Goal: Task Accomplishment & Management: Complete application form

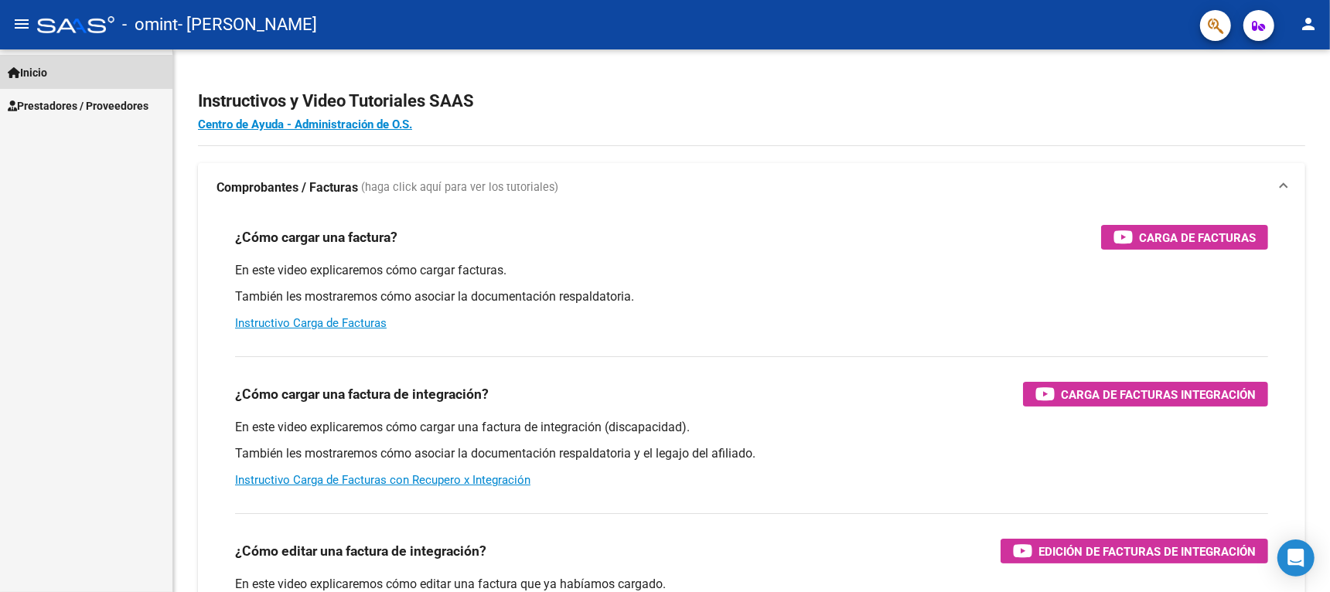
click at [64, 78] on link "Inicio" at bounding box center [86, 72] width 172 height 33
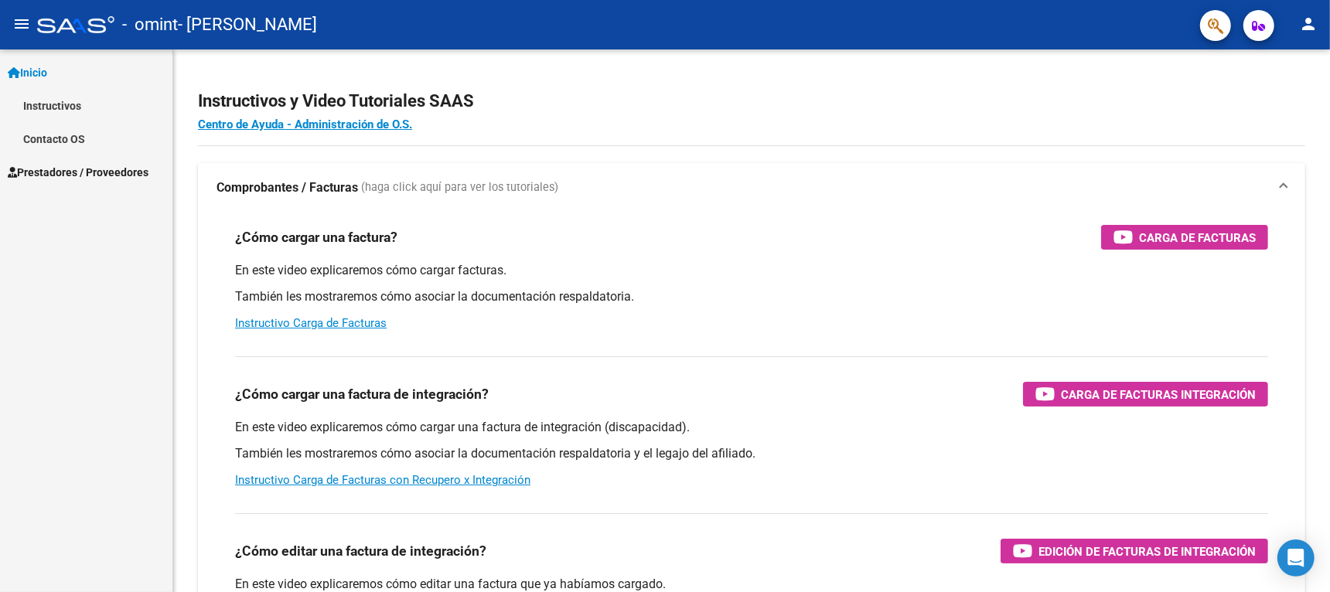
click at [64, 98] on link "Instructivos" at bounding box center [86, 105] width 172 height 33
click at [73, 177] on span "Prestadores / Proveedores" at bounding box center [78, 172] width 141 height 17
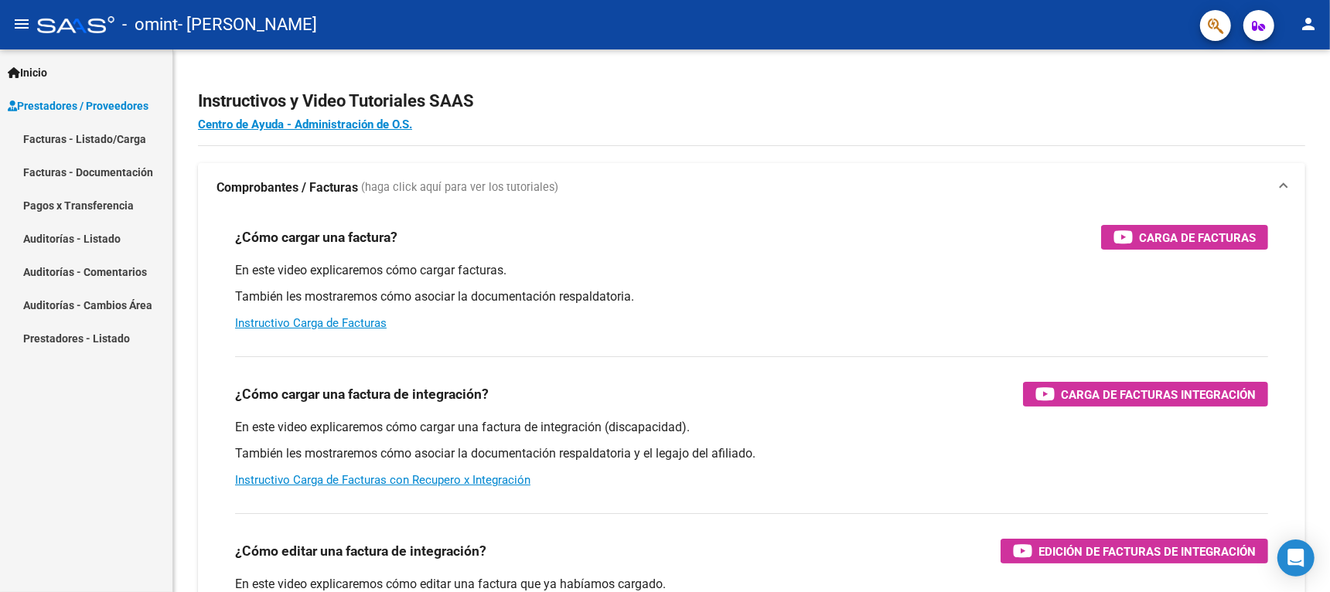
click at [111, 139] on link "Facturas - Listado/Carga" at bounding box center [86, 138] width 172 height 33
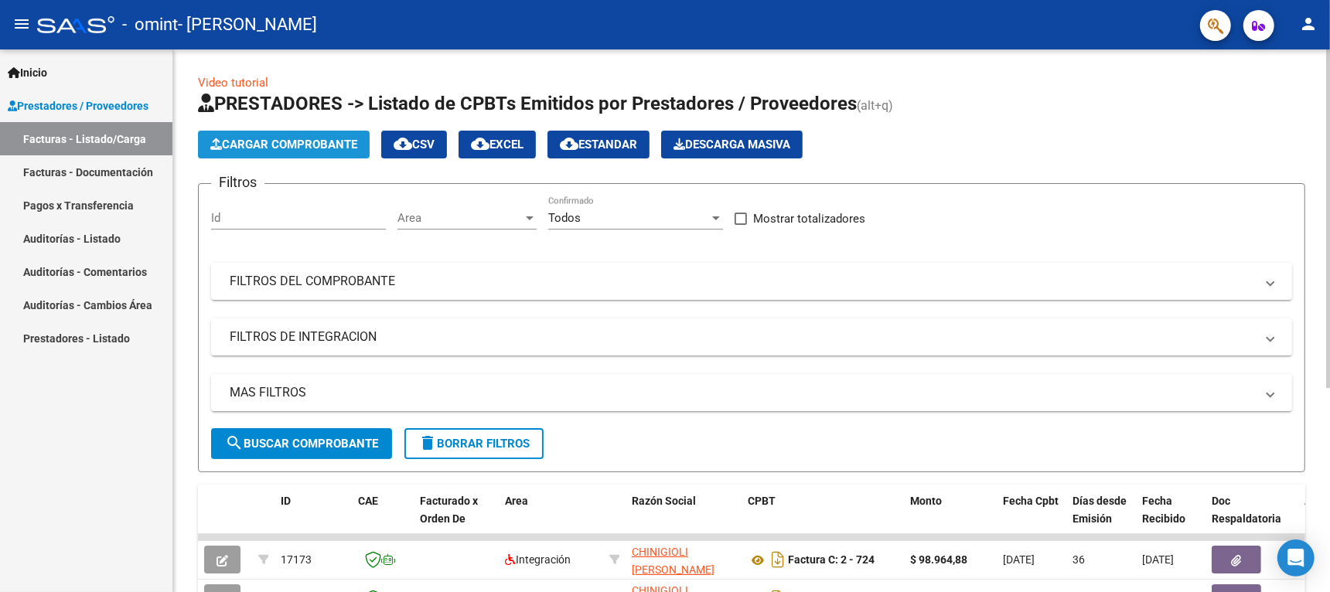
click at [342, 132] on button "Cargar Comprobante" at bounding box center [284, 145] width 172 height 28
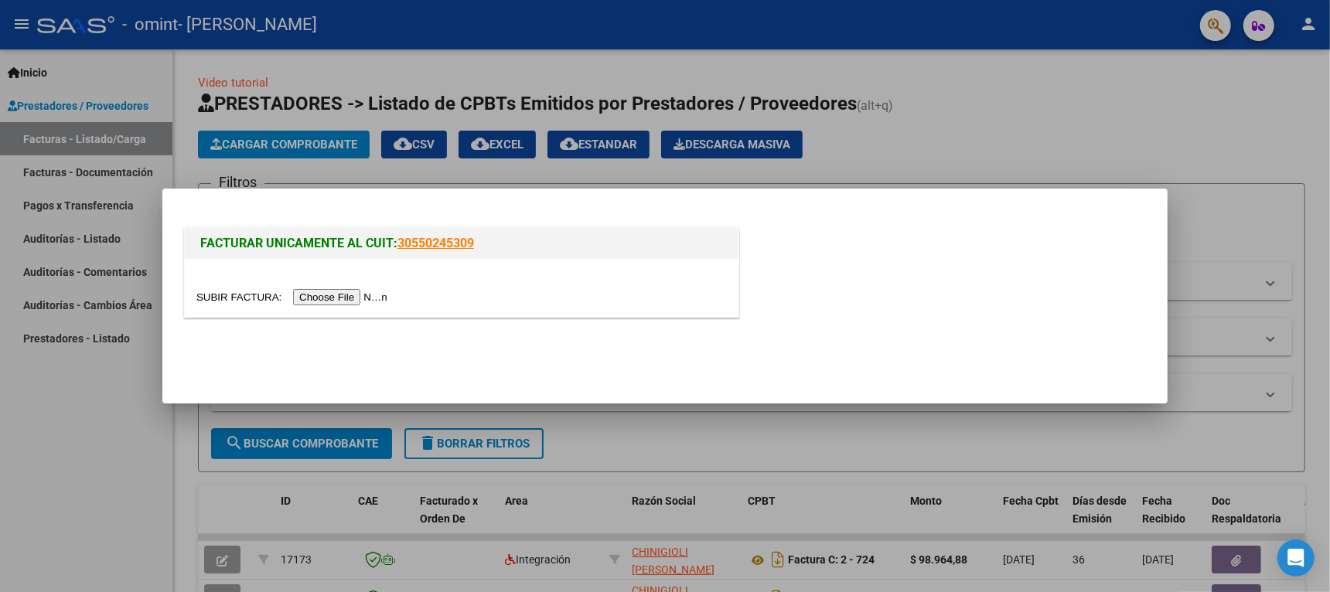
click at [370, 291] on input "file" at bounding box center [294, 297] width 196 height 16
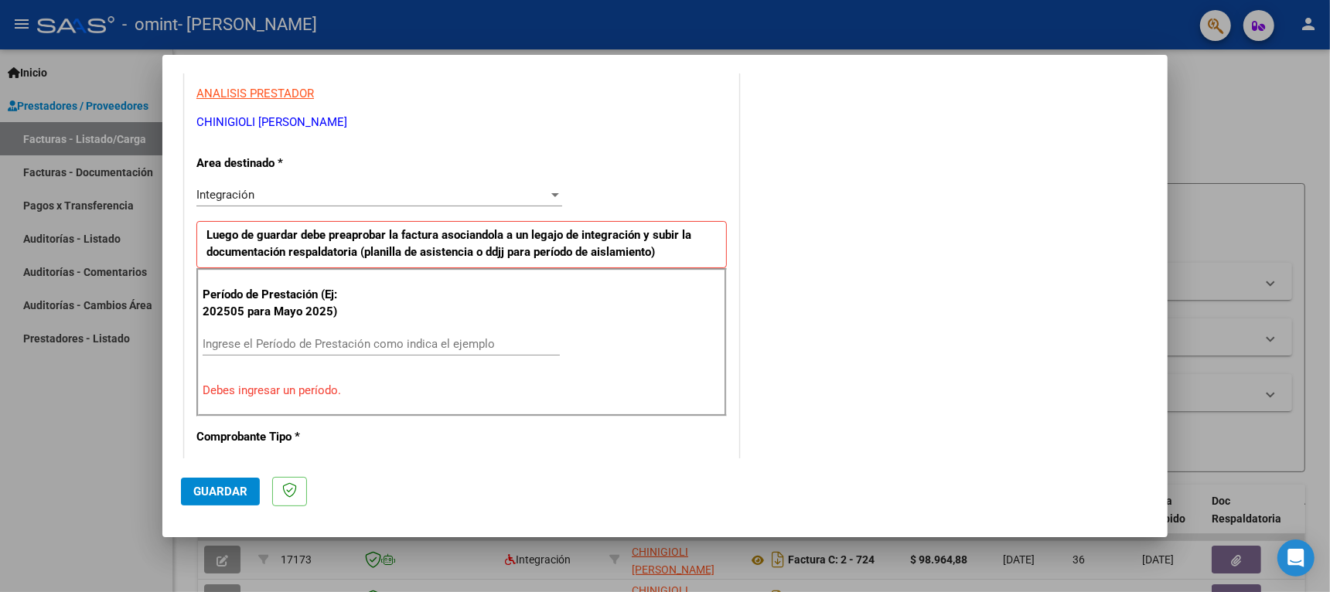
scroll to position [315, 0]
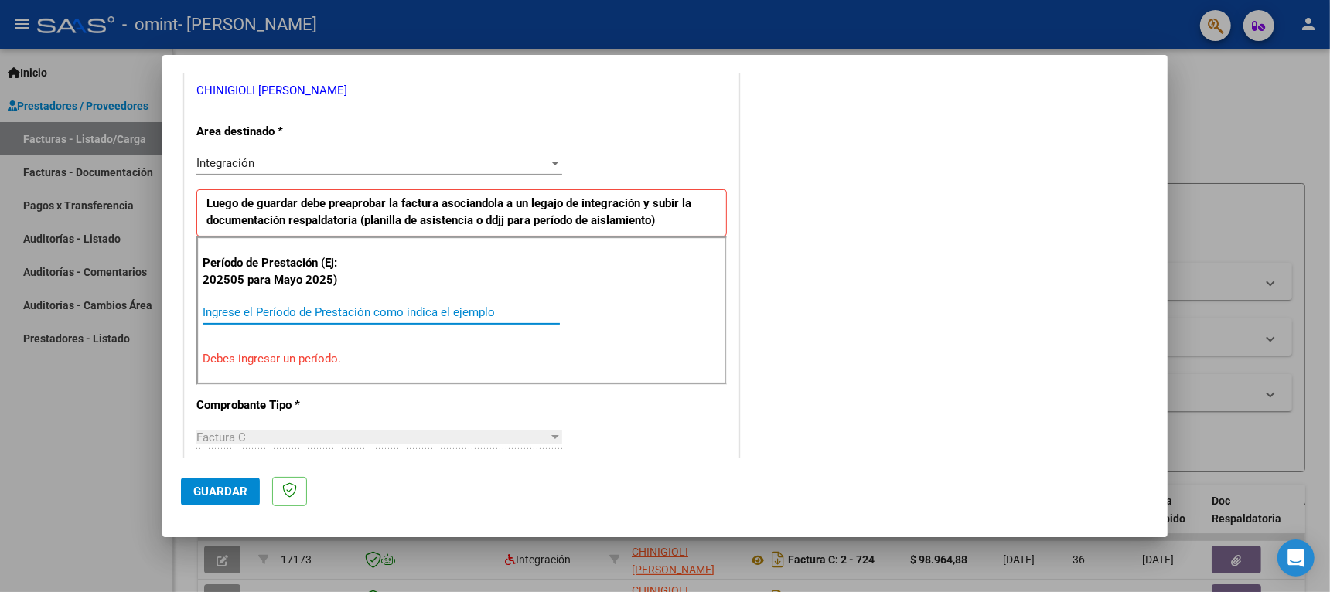
click at [274, 305] on input "Ingrese el Período de Prestación como indica el ejemplo" at bounding box center [381, 312] width 357 height 14
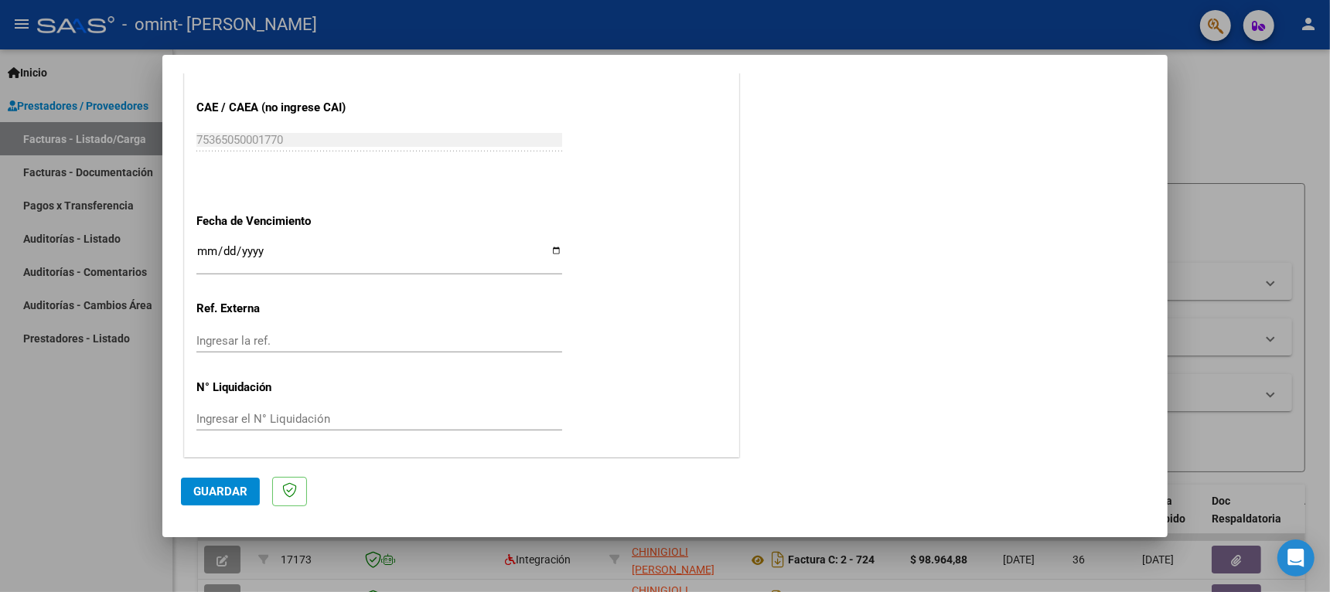
scroll to position [974, 0]
type input "202508"
click at [215, 497] on span "Guardar" at bounding box center [220, 492] width 54 height 14
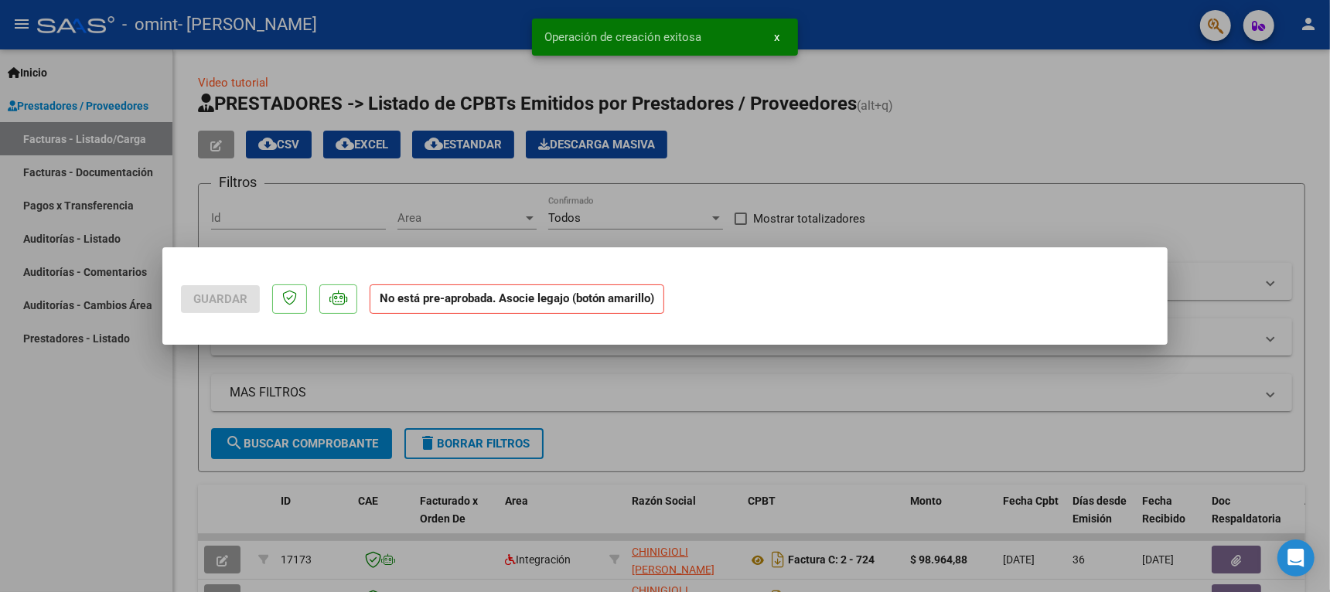
scroll to position [0, 0]
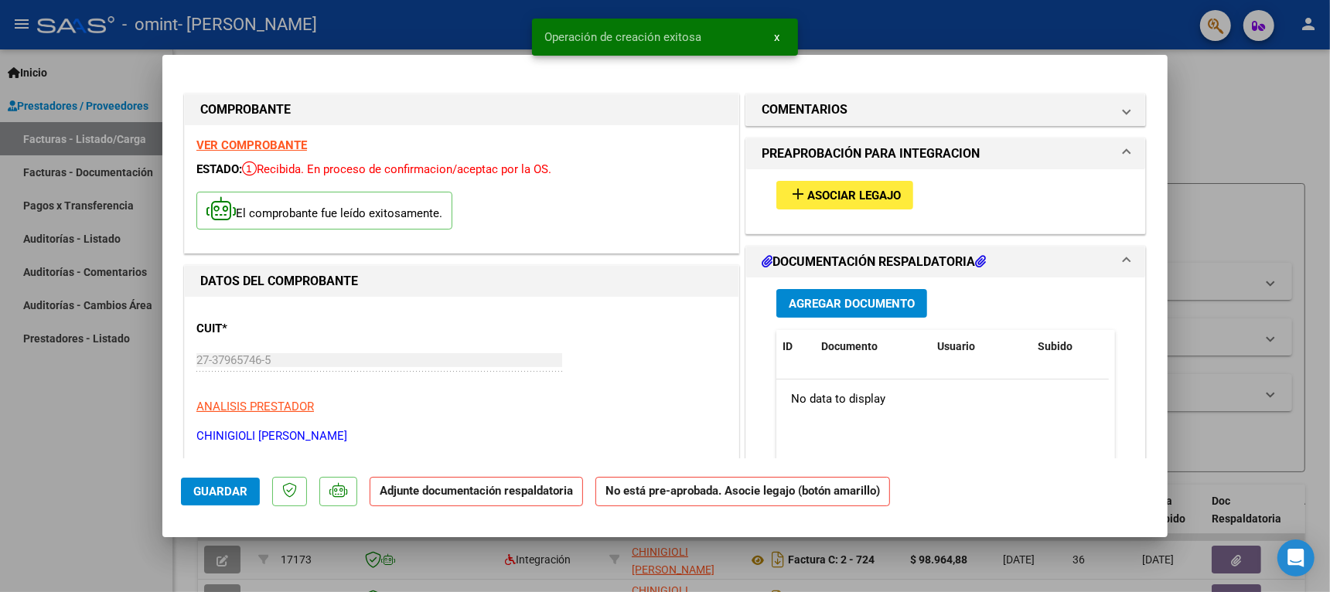
click at [807, 196] on span "Asociar Legajo" at bounding box center [854, 196] width 94 height 14
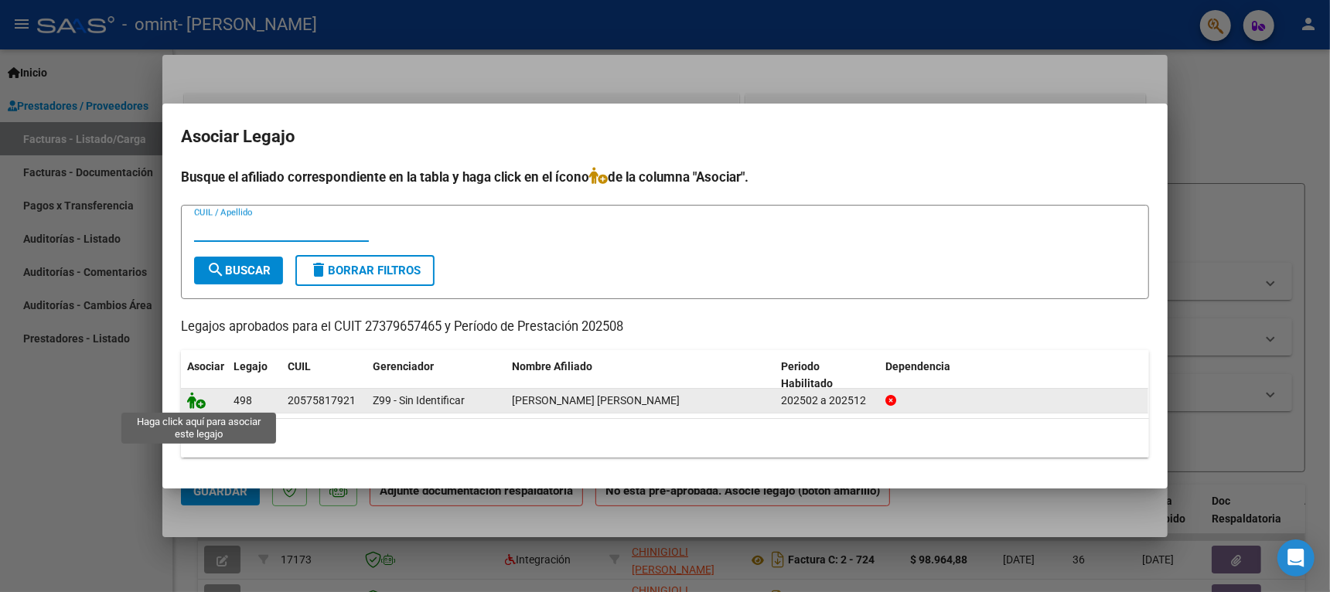
click at [196, 398] on icon at bounding box center [196, 400] width 19 height 17
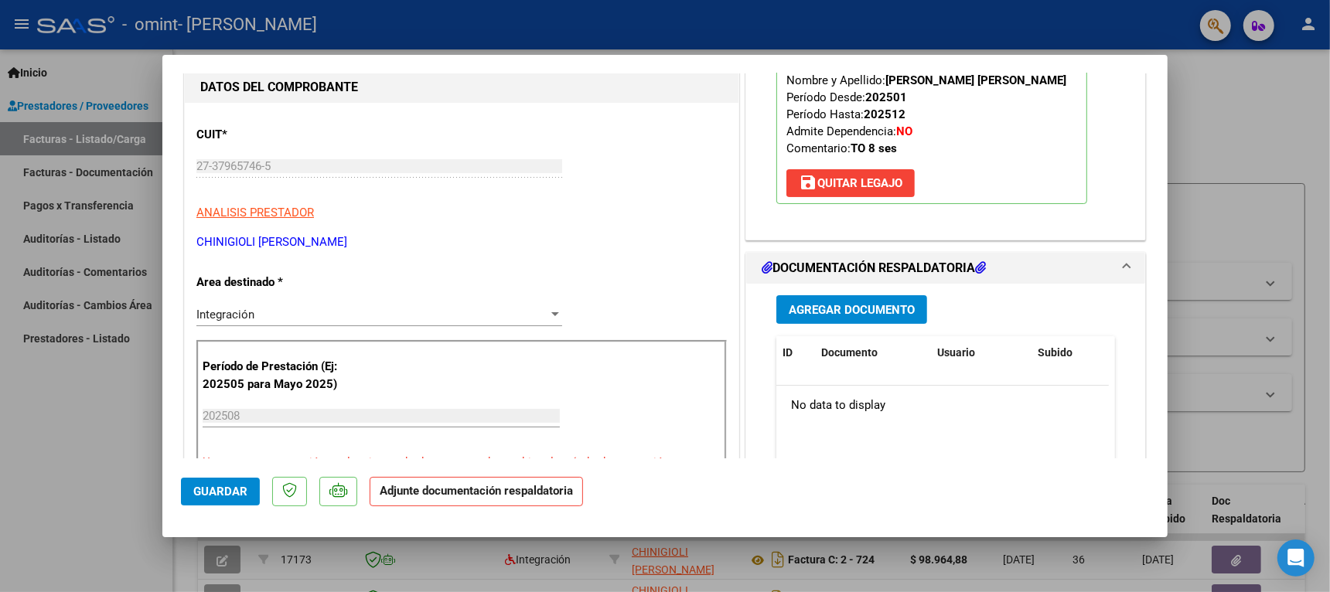
scroll to position [290, 0]
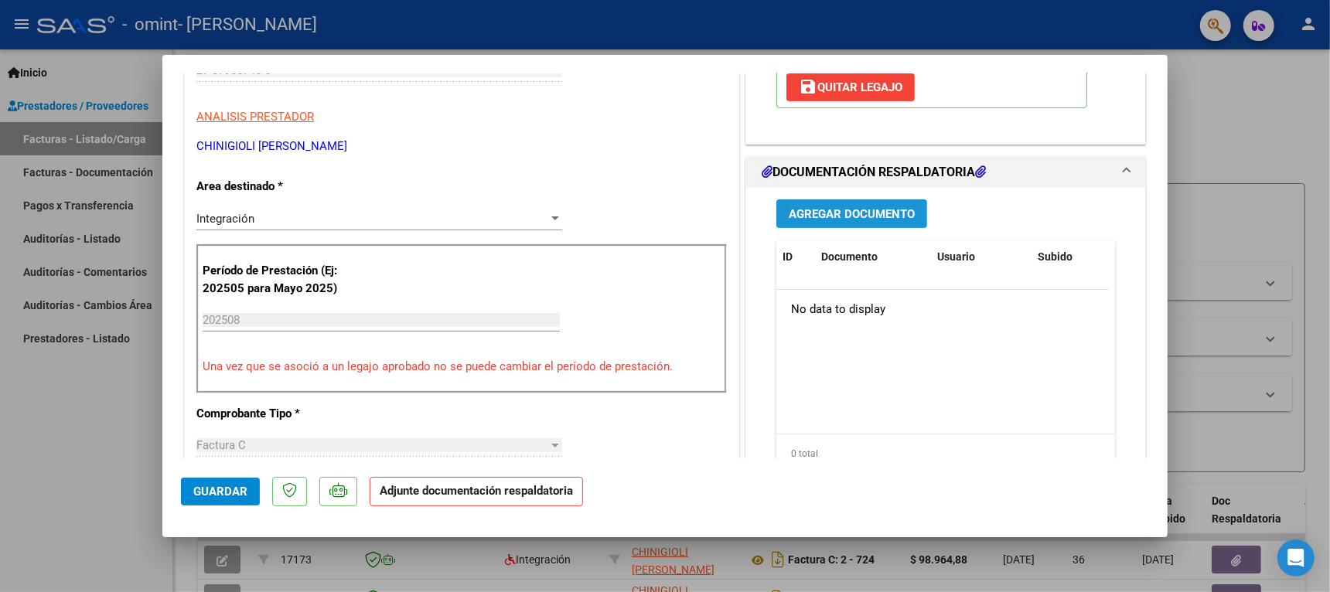
click at [863, 221] on span "Agregar Documento" at bounding box center [851, 214] width 126 height 14
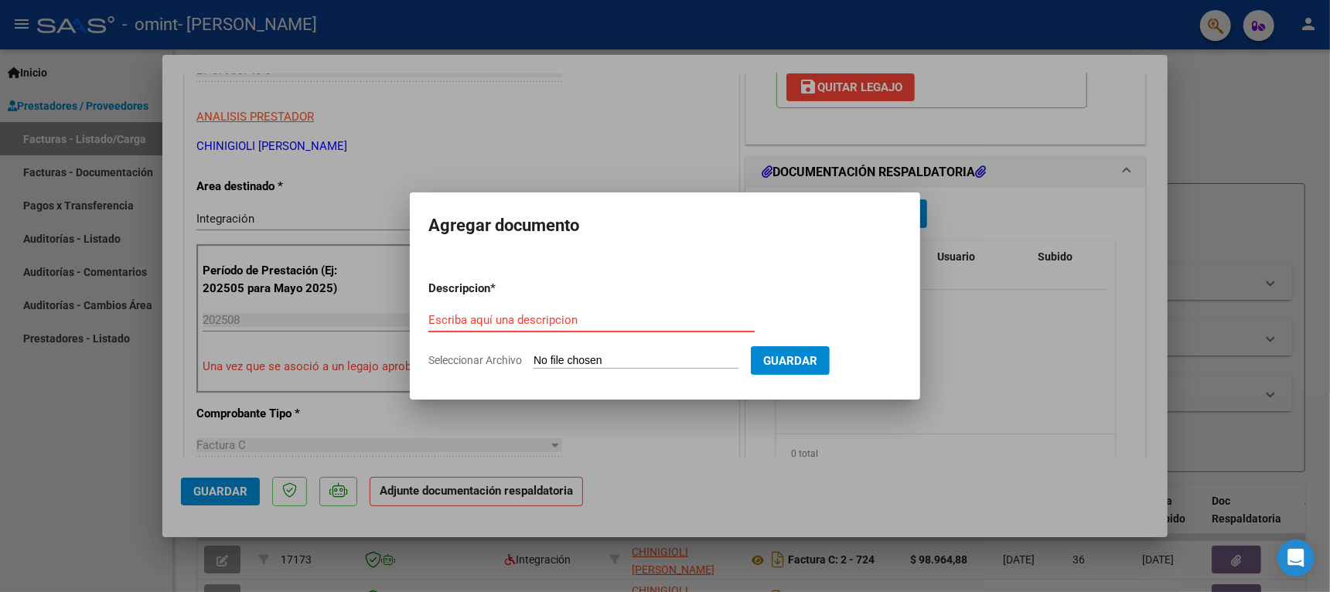
paste input "Omint Asistencia Reinoso 2025-08"
type input "Omint Asistencia Reinoso 2025-08"
click at [647, 359] on input "Seleccionar Archivo" at bounding box center [635, 361] width 205 height 15
type input "C:\fakepath\Omint Asistencia Reinoso 2025-08.pdf"
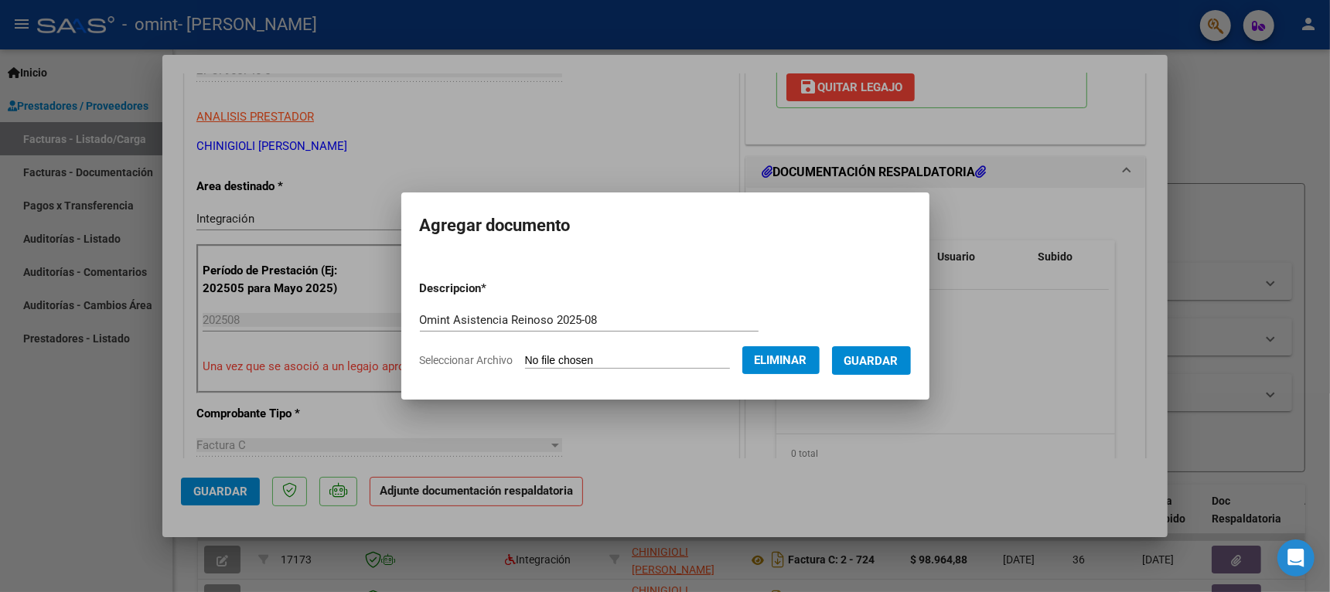
click at [873, 359] on span "Guardar" at bounding box center [871, 361] width 54 height 14
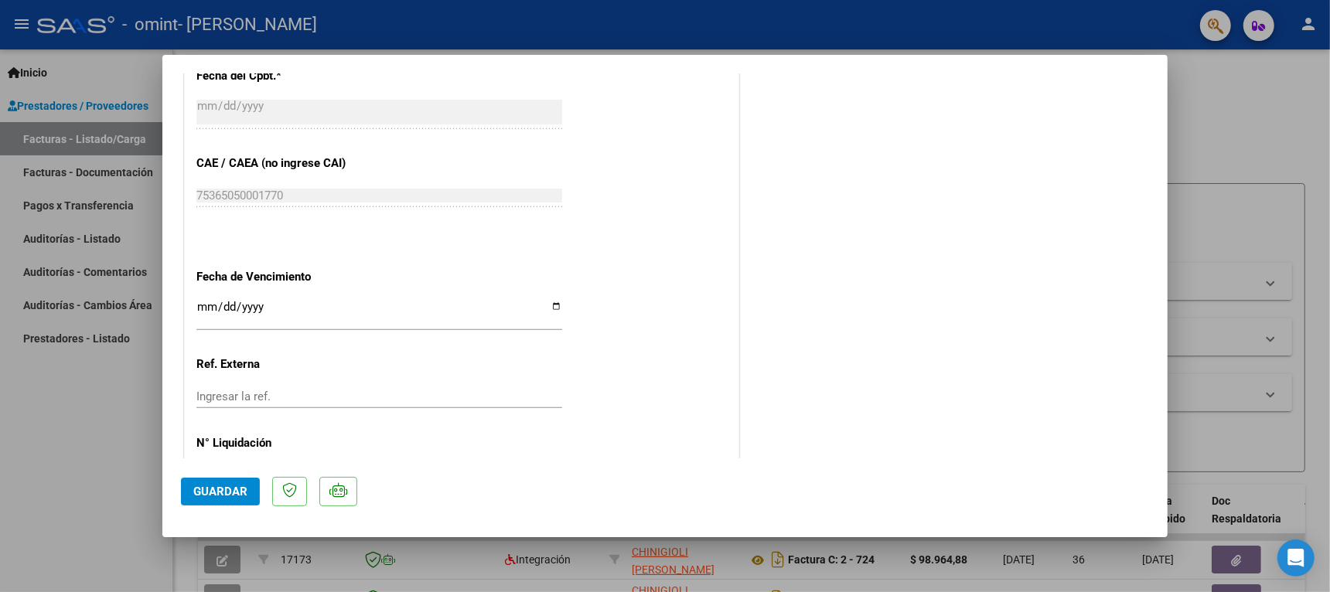
scroll to position [997, 0]
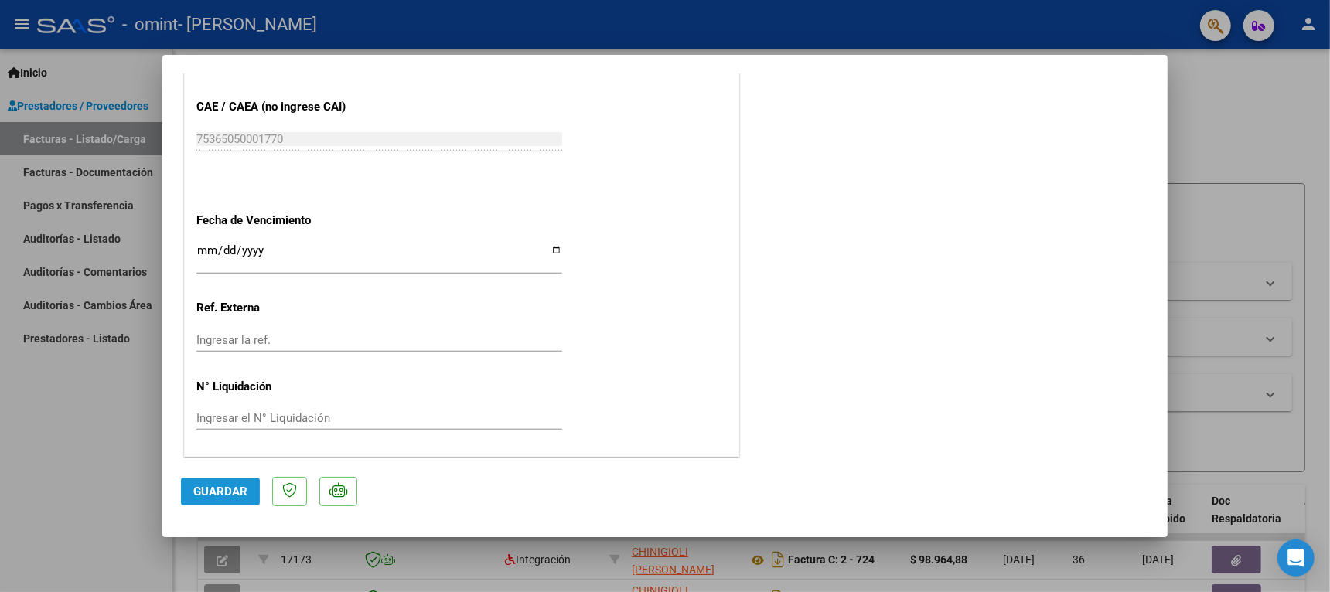
click at [216, 486] on span "Guardar" at bounding box center [220, 492] width 54 height 14
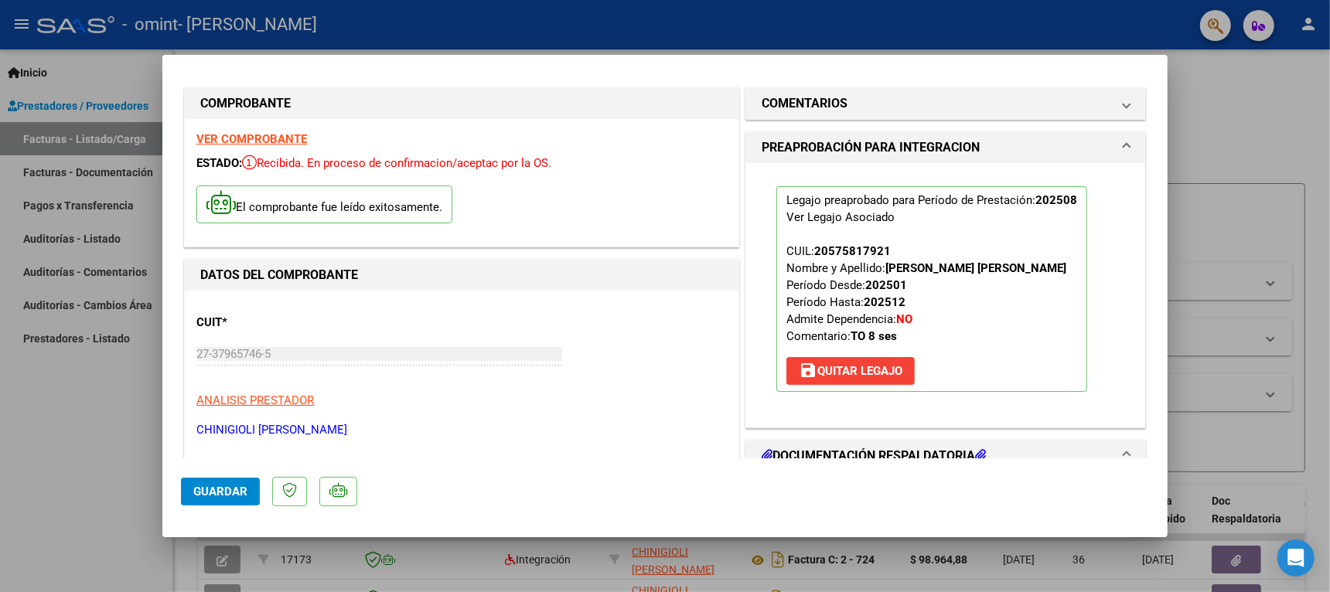
scroll to position [0, 0]
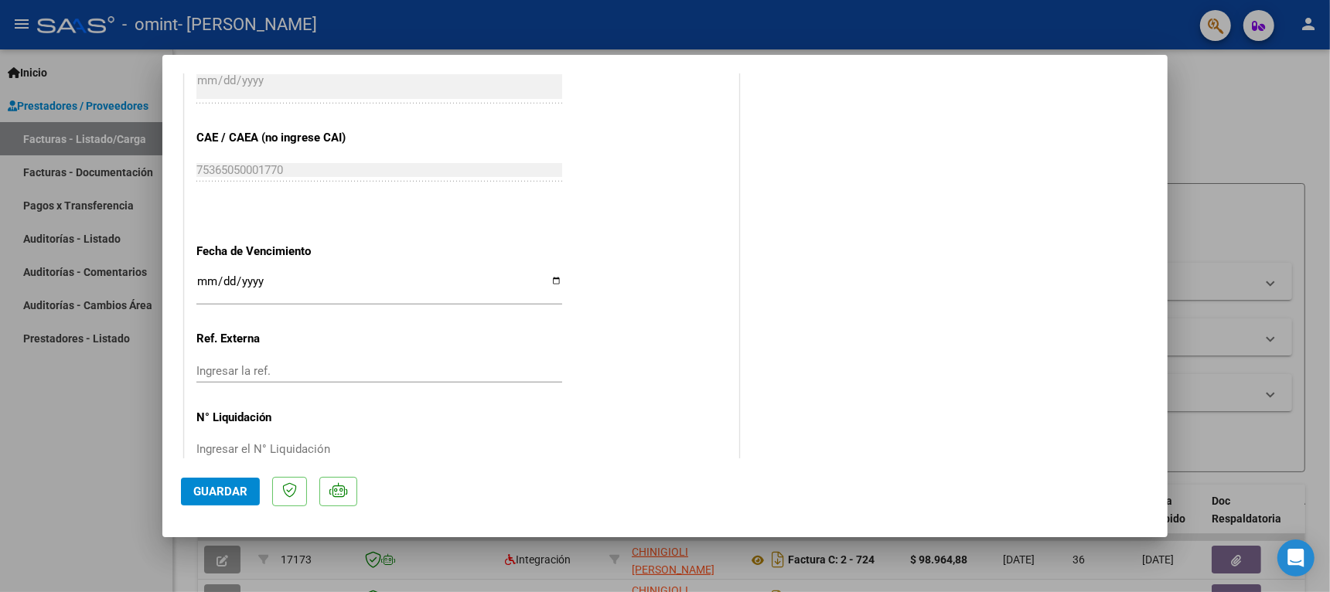
click at [83, 372] on div at bounding box center [665, 296] width 1330 height 592
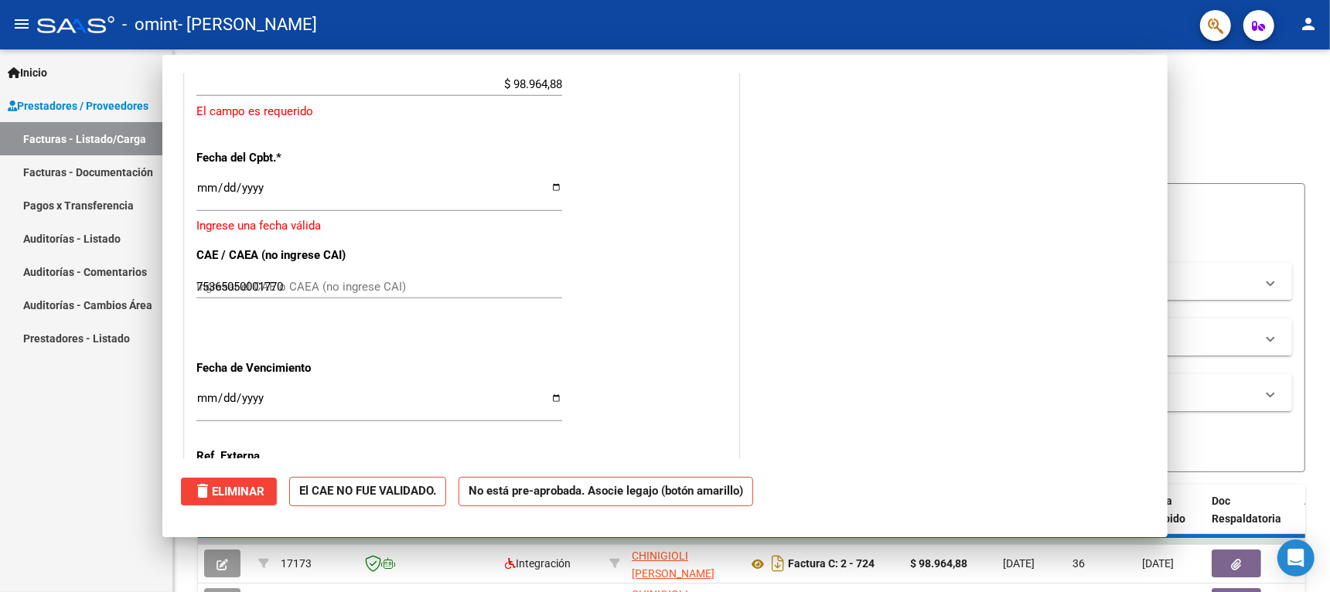
type input "$ 0,00"
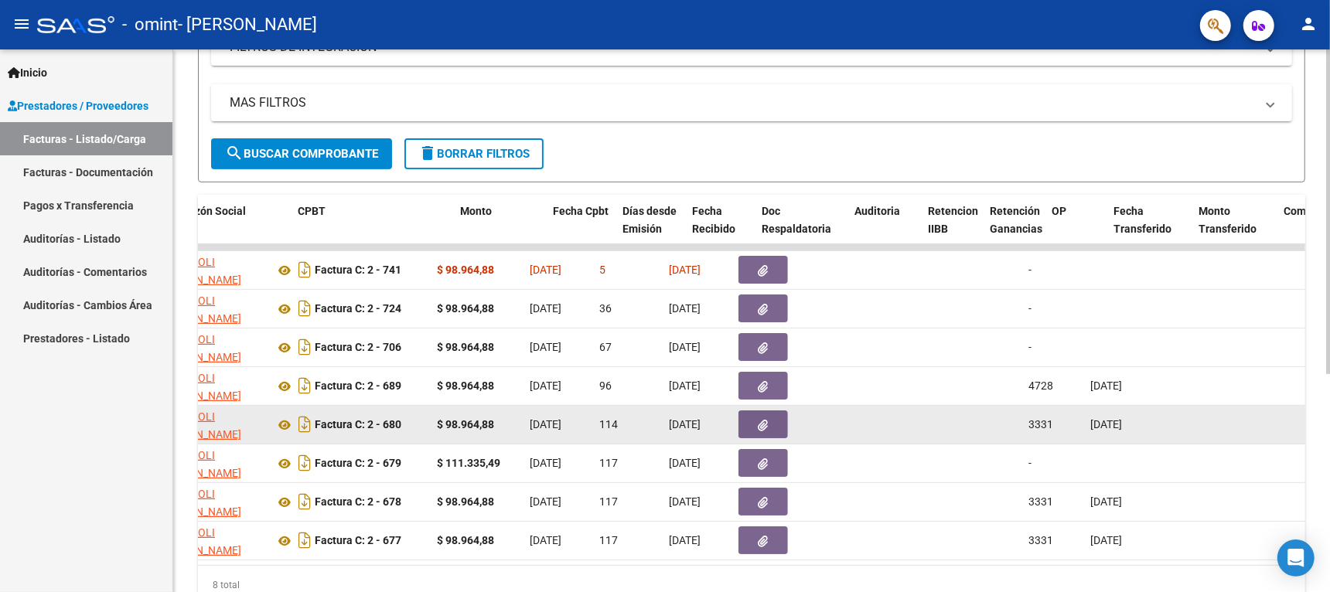
scroll to position [0, 450]
